Goal: Navigation & Orientation: Find specific page/section

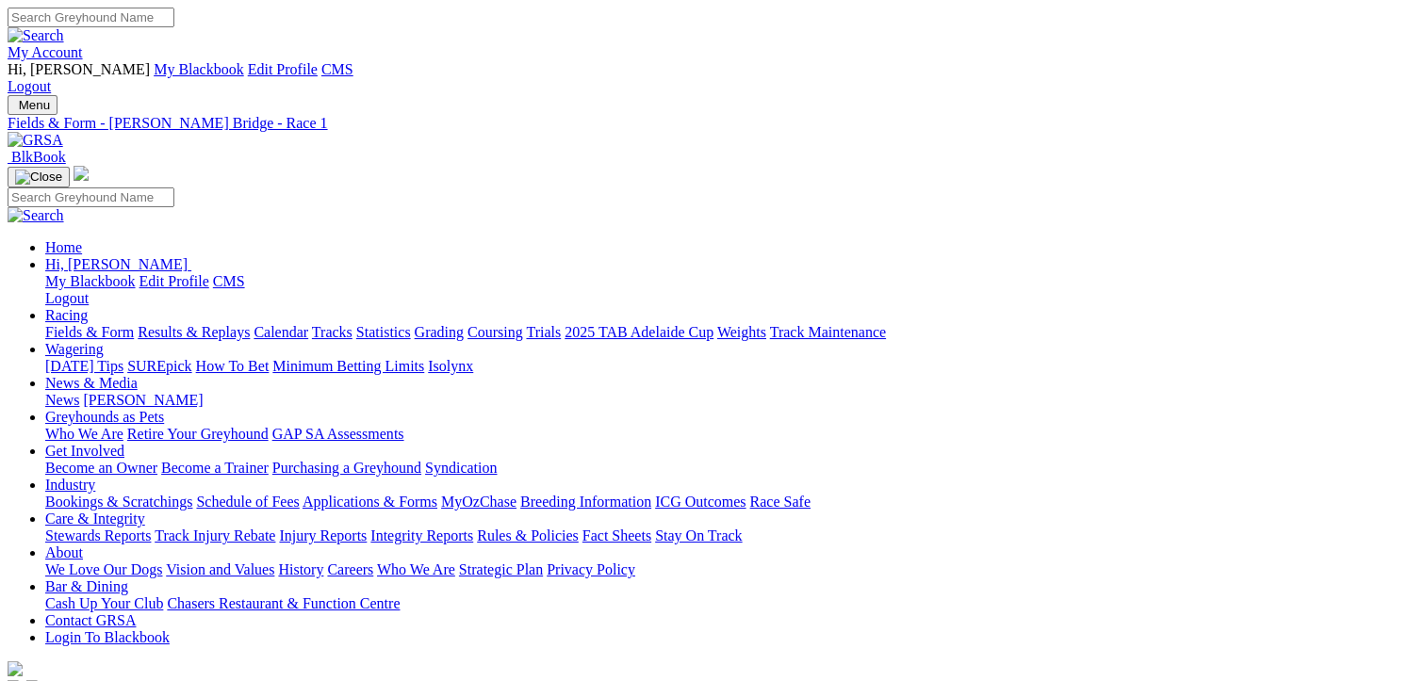
click at [124, 324] on link "Fields & Form" at bounding box center [89, 332] width 89 height 16
click at [83, 44] on link "My Account" at bounding box center [45, 52] width 75 height 16
